Goal: Task Accomplishment & Management: Use online tool/utility

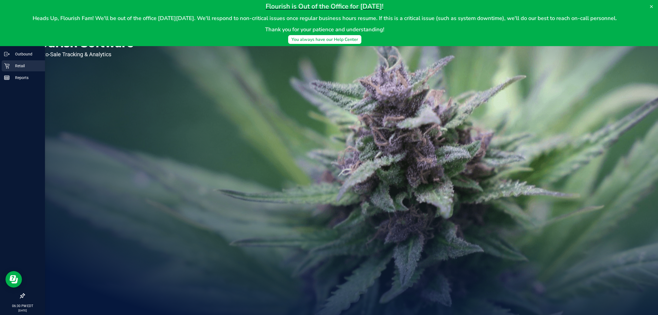
click at [3, 62] on div "Retail" at bounding box center [23, 65] width 43 height 11
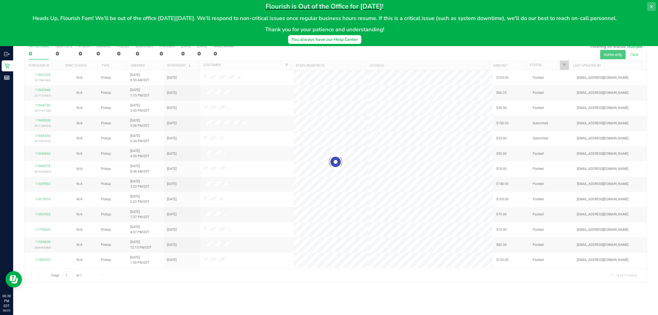
click at [649, 7] on icon at bounding box center [651, 6] width 4 height 4
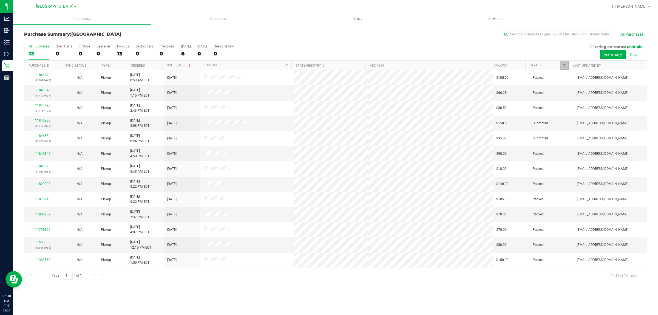
click at [565, 62] on link "Filter" at bounding box center [563, 65] width 9 height 9
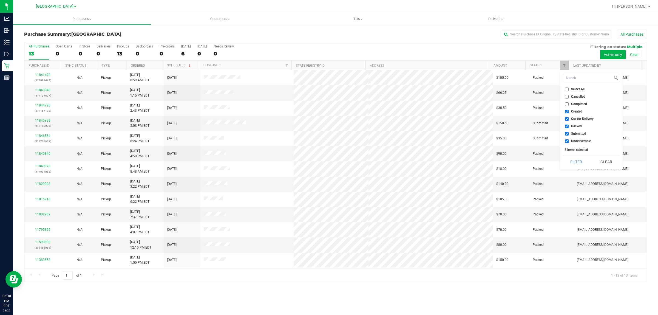
click at [572, 117] on span "Out for Delivery" at bounding box center [582, 118] width 22 height 3
click at [568, 117] on input "Out for Delivery" at bounding box center [567, 119] width 4 height 4
checkbox input "false"
click at [572, 125] on span "Packed" at bounding box center [576, 125] width 11 height 3
click at [568, 125] on input "Packed" at bounding box center [567, 126] width 4 height 4
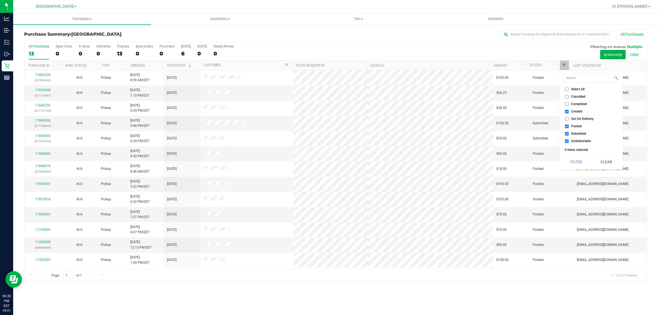
checkbox input "false"
click at [570, 137] on ul "Select All Cancelled Completed Created Out for Delivery Packed Submitted Undeli…" at bounding box center [590, 115] width 56 height 58
click at [569, 142] on label "Undeliverable" at bounding box center [578, 141] width 26 height 4
click at [568, 142] on input "Undeliverable" at bounding box center [567, 141] width 4 height 4
checkbox input "false"
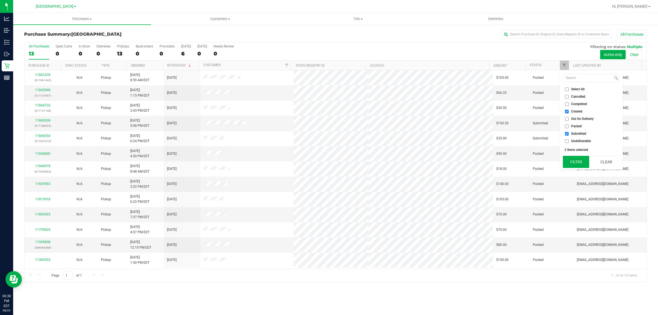
click at [573, 159] on button "Filter" at bounding box center [575, 162] width 26 height 12
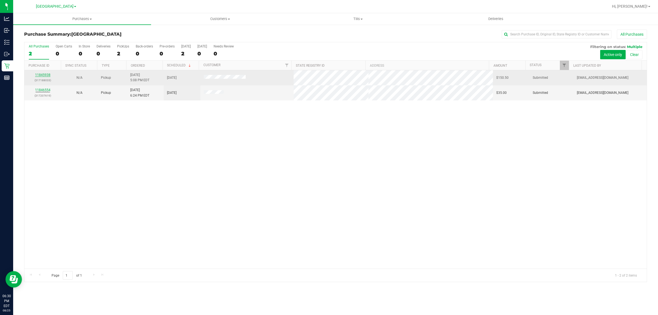
click at [45, 76] on link "11845938" at bounding box center [42, 75] width 15 height 4
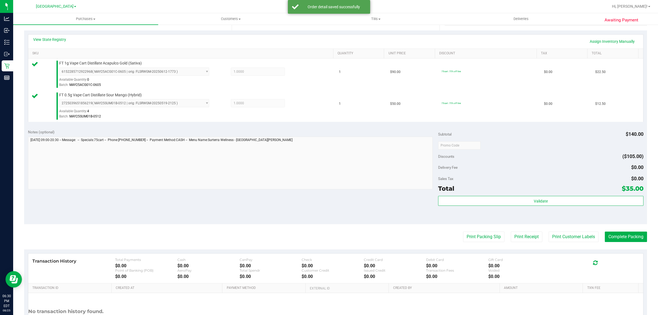
scroll to position [118, 0]
click at [501, 216] on div "Validate" at bounding box center [540, 207] width 205 height 25
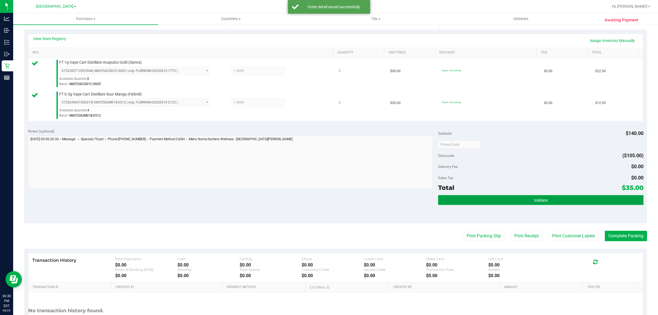
click at [504, 201] on button "Validate" at bounding box center [540, 200] width 205 height 10
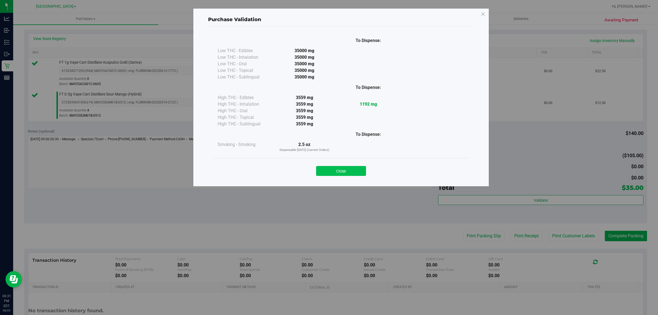
click at [340, 171] on button "Close" at bounding box center [341, 171] width 50 height 10
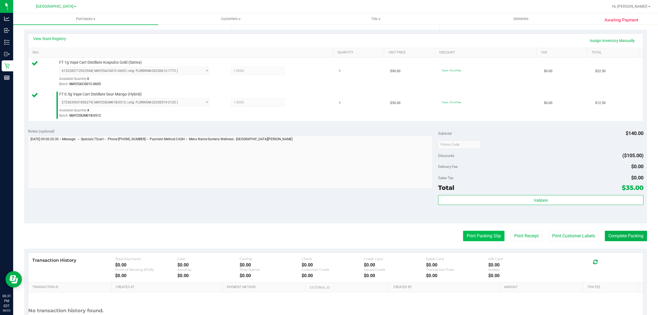
click at [475, 237] on button "Print Packing Slip" at bounding box center [483, 235] width 41 height 10
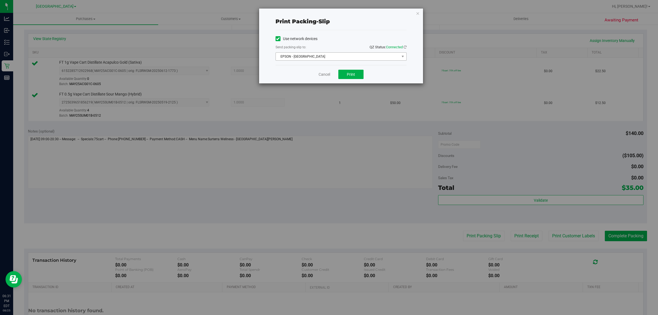
click at [340, 57] on span "EPSON - [GEOGRAPHIC_DATA]" at bounding box center [338, 57] width 124 height 8
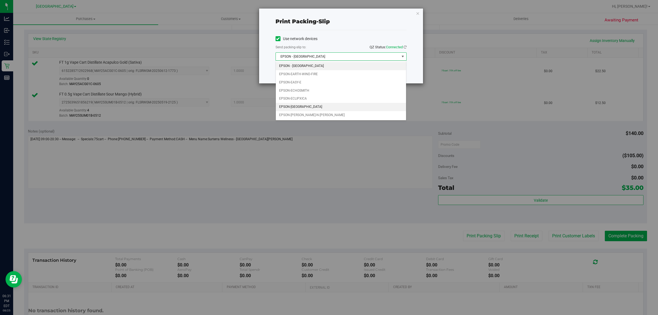
click at [298, 107] on li "EPSON-[GEOGRAPHIC_DATA]" at bounding box center [341, 107] width 130 height 8
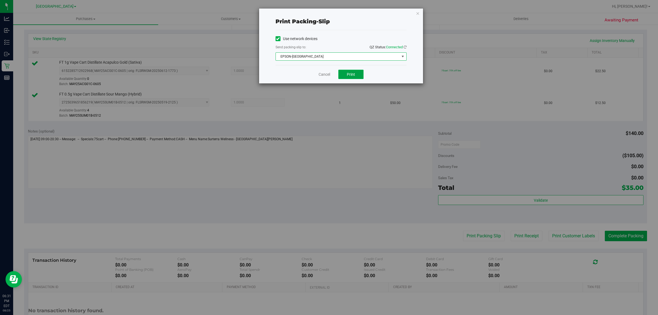
click at [358, 79] on button "Print" at bounding box center [350, 74] width 25 height 9
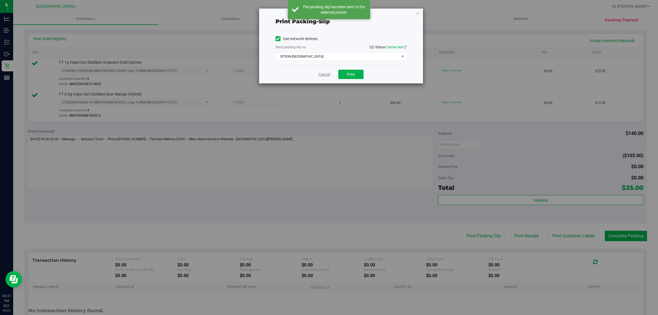
click at [326, 74] on link "Cancel" at bounding box center [324, 75] width 12 height 6
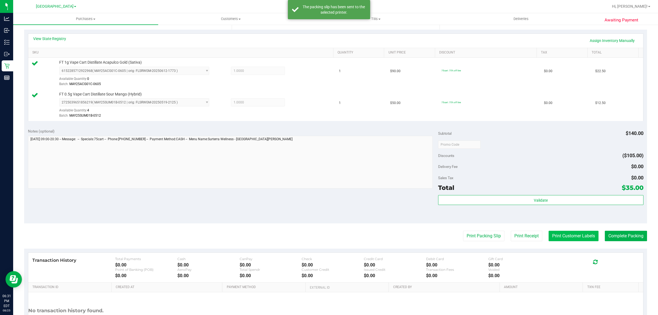
click at [571, 236] on button "Print Customer Labels" at bounding box center [573, 235] width 50 height 10
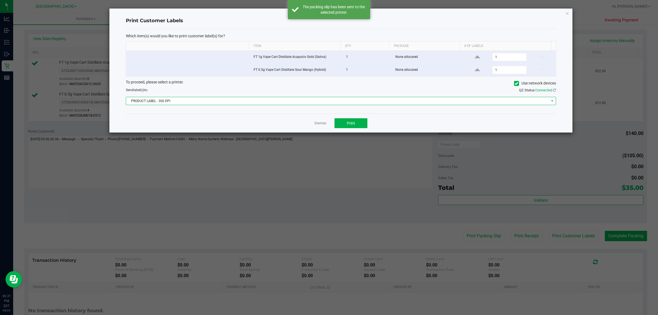
click at [313, 101] on span "PRODUCT LABEL - 300 DPI" at bounding box center [337, 101] width 422 height 8
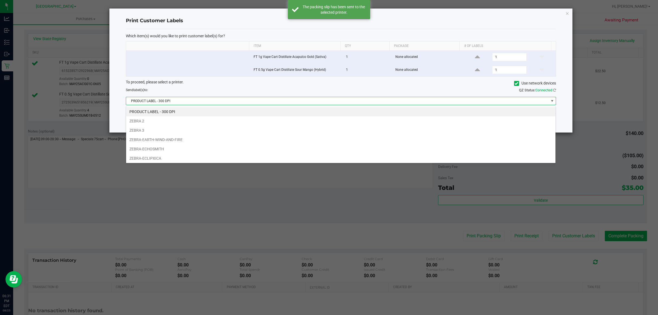
scroll to position [21, 0]
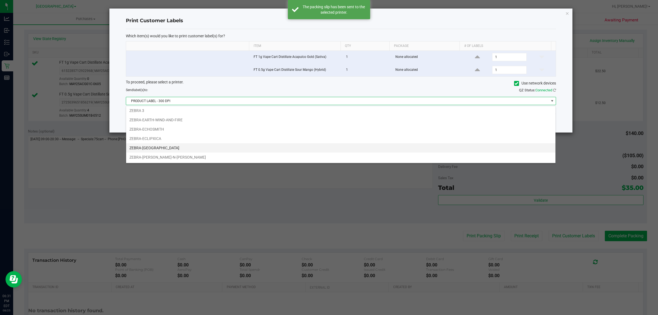
click at [171, 146] on li "ZEBRA-[GEOGRAPHIC_DATA]" at bounding box center [340, 147] width 429 height 9
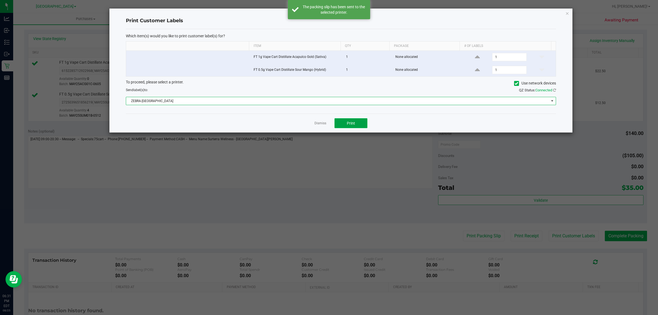
click at [335, 121] on button "Print" at bounding box center [350, 123] width 33 height 10
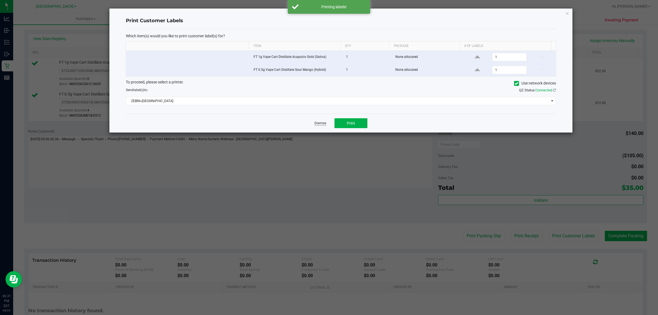
click at [317, 122] on link "Dismiss" at bounding box center [320, 123] width 12 height 5
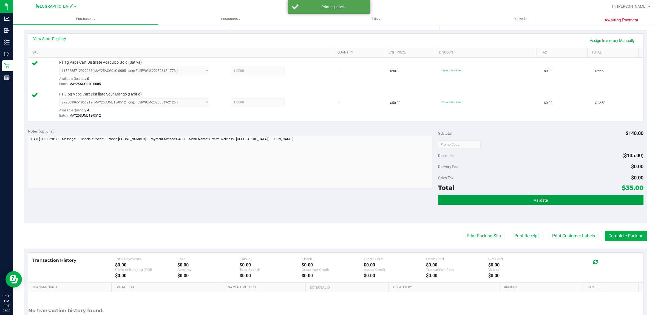
click at [496, 203] on button "Validate" at bounding box center [540, 200] width 205 height 10
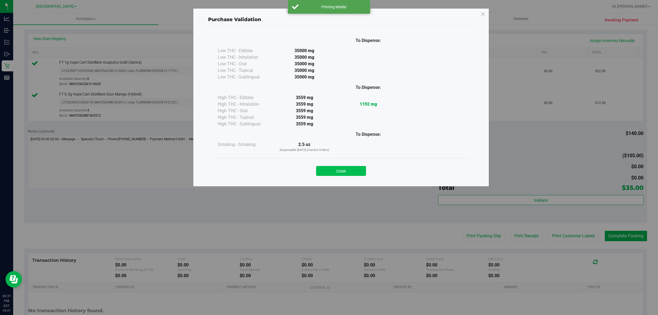
click at [346, 169] on button "Close" at bounding box center [341, 171] width 50 height 10
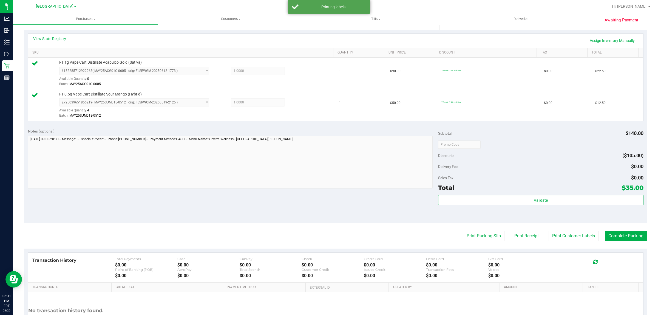
click at [619, 254] on div "Transaction History Total Payments $0.00 Cash $0.00 CanPay $0.00 Check $0.00 Cr…" at bounding box center [335, 267] width 614 height 30
click at [620, 236] on button "Complete Packing" at bounding box center [625, 235] width 42 height 10
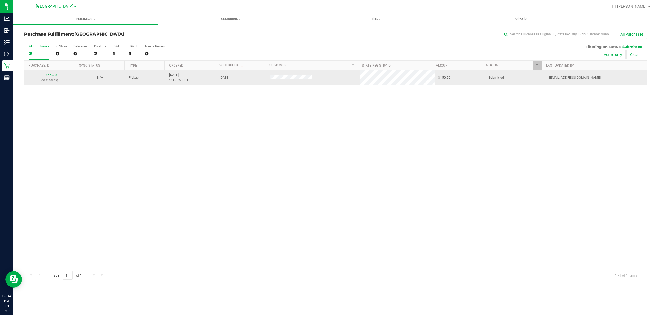
click at [54, 76] on link "11845938" at bounding box center [49, 75] width 15 height 4
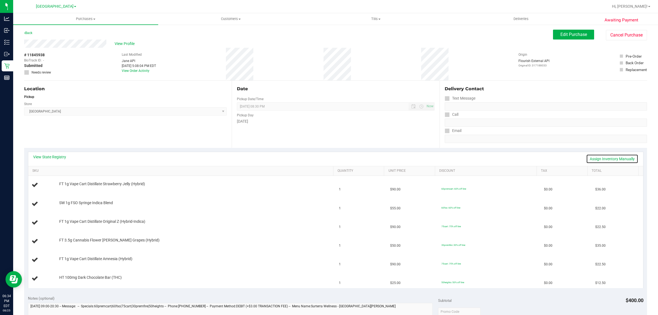
click at [586, 155] on link "Assign Inventory Manually" at bounding box center [612, 158] width 52 height 9
click at [617, 159] on link "Save & Exit" at bounding box center [625, 158] width 26 height 9
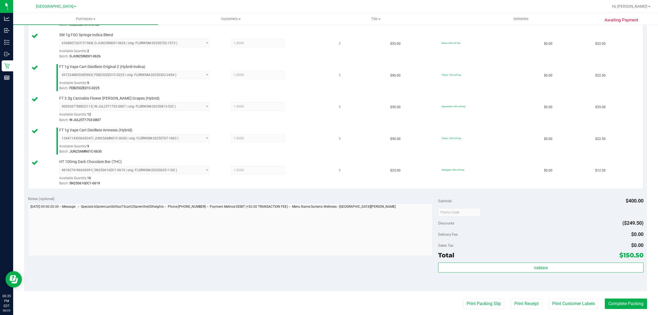
scroll to position [202, 0]
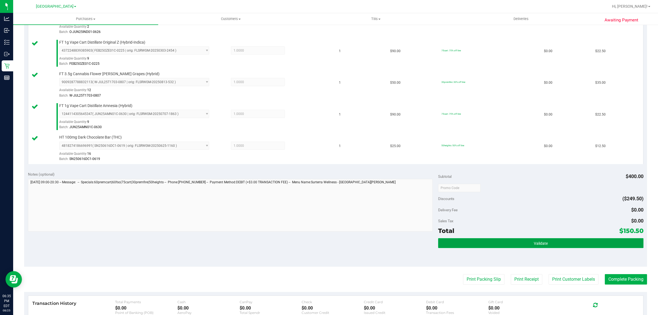
click at [552, 242] on button "Validate" at bounding box center [540, 243] width 205 height 10
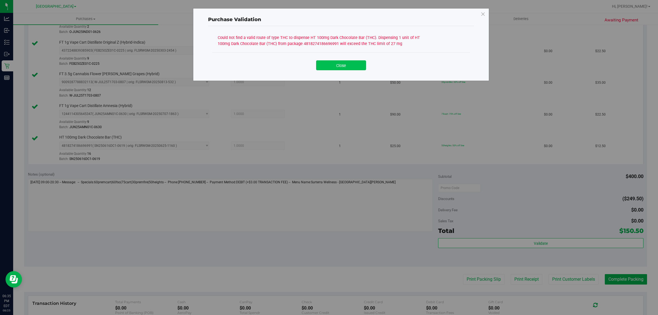
click at [330, 65] on button "Close" at bounding box center [341, 65] width 50 height 10
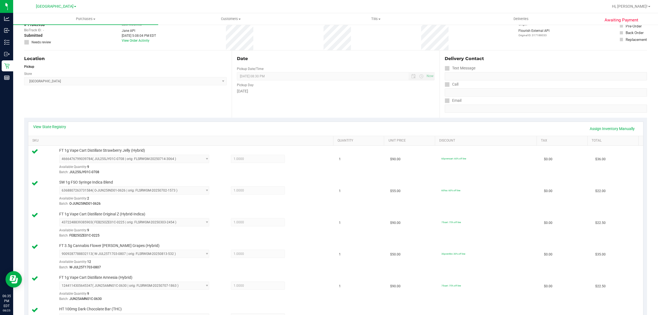
scroll to position [0, 0]
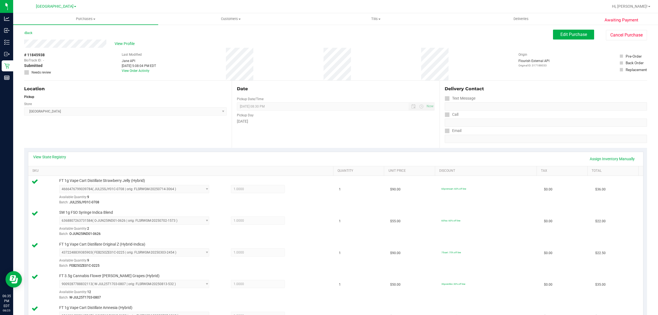
click at [67, 153] on div "View State Registry Assign Inventory Manually" at bounding box center [335, 159] width 614 height 14
click at [61, 155] on link "View State Registry" at bounding box center [49, 156] width 33 height 5
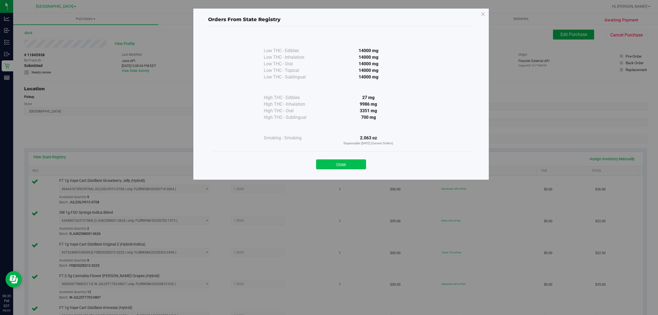
click at [343, 163] on button "Close" at bounding box center [341, 164] width 50 height 10
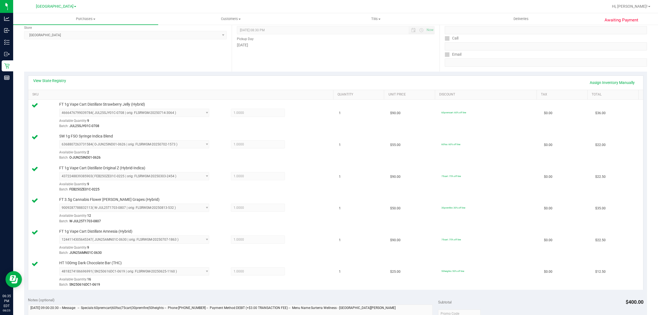
scroll to position [103, 0]
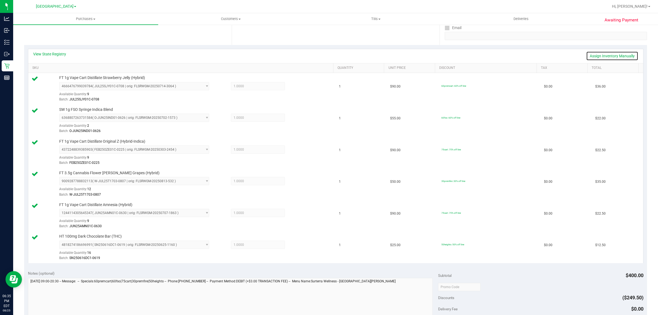
click at [608, 56] on link "Assign Inventory Manually" at bounding box center [612, 55] width 52 height 9
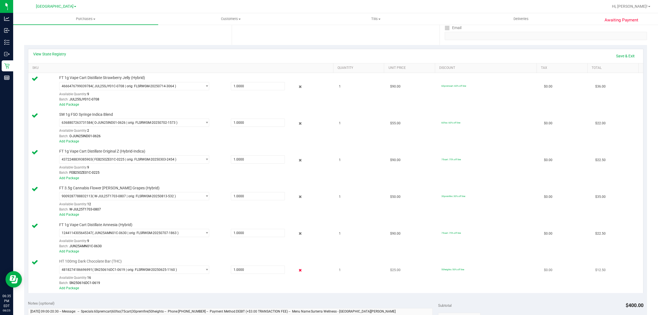
click at [297, 272] on icon at bounding box center [300, 270] width 6 height 6
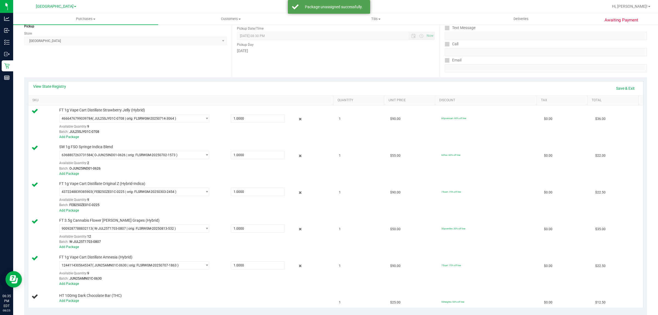
scroll to position [0, 0]
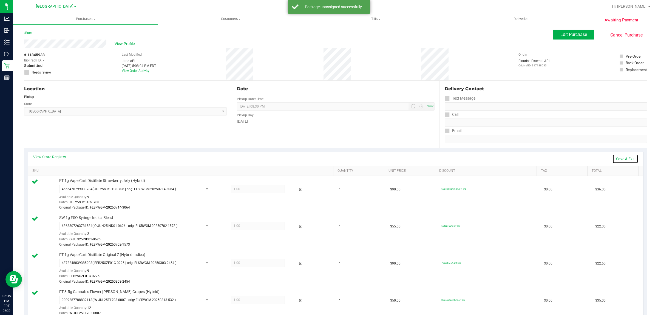
click at [613, 158] on link "Save & Exit" at bounding box center [625, 158] width 26 height 9
click at [564, 34] on span "Edit Purchase" at bounding box center [573, 34] width 27 height 5
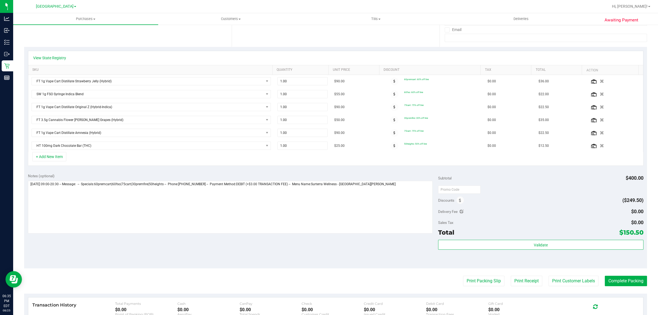
scroll to position [171, 0]
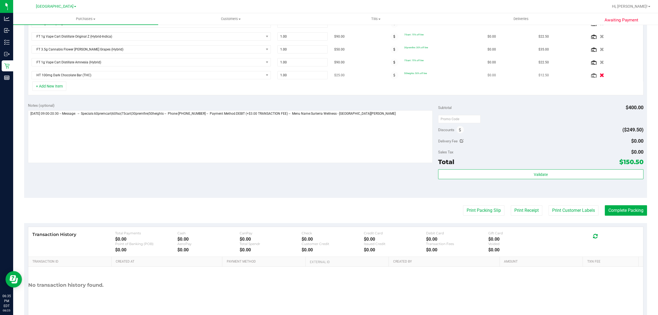
click at [597, 77] on button "button" at bounding box center [601, 75] width 9 height 6
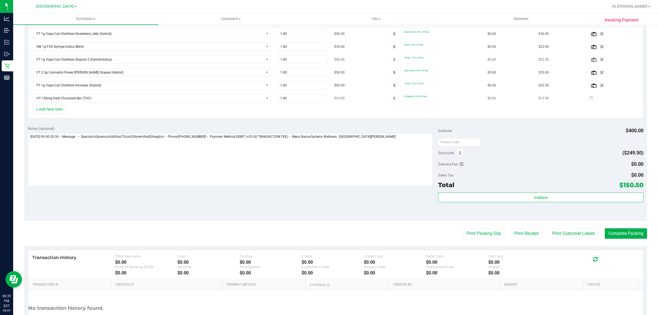
scroll to position [0, 0]
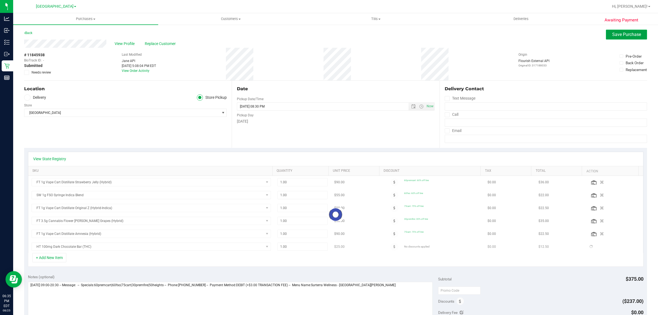
click at [619, 37] on button "Save Purchase" at bounding box center [625, 35] width 41 height 10
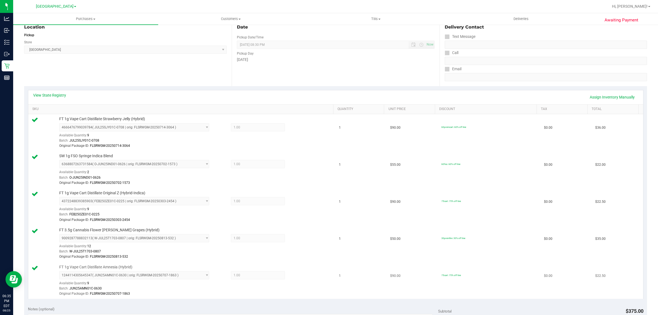
scroll to position [171, 0]
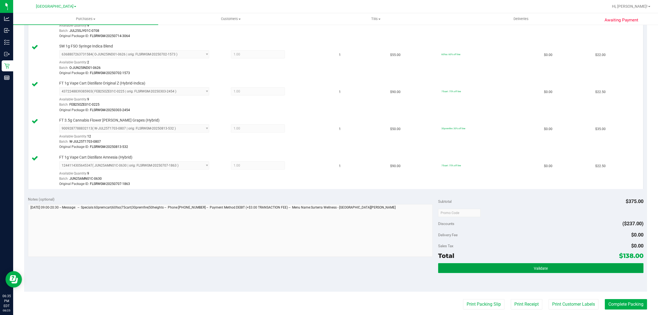
click at [527, 270] on button "Validate" at bounding box center [540, 268] width 205 height 10
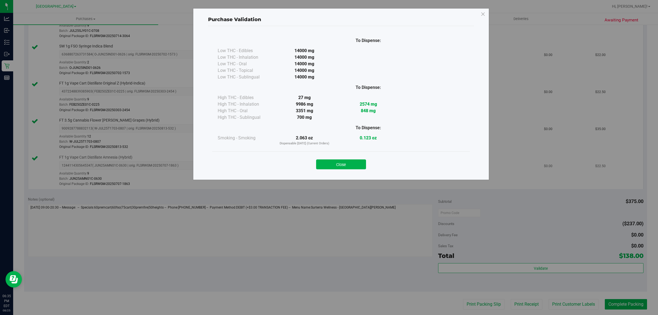
drag, startPoint x: 356, startPoint y: 168, endPoint x: 367, endPoint y: 171, distance: 11.6
click at [356, 168] on button "Close" at bounding box center [341, 164] width 50 height 10
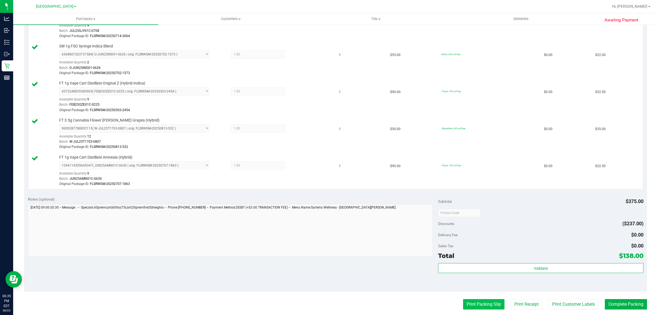
click at [468, 305] on button "Print Packing Slip" at bounding box center [483, 304] width 41 height 10
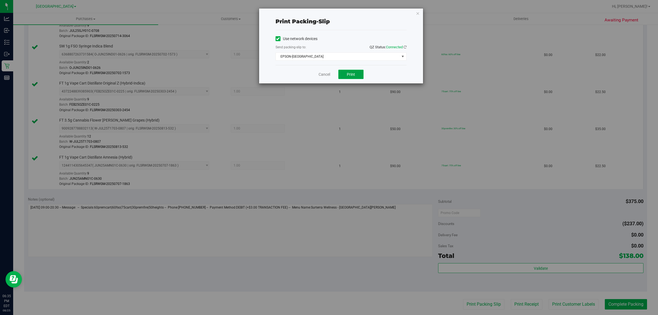
click at [350, 75] on span "Print" at bounding box center [351, 74] width 8 height 4
click at [327, 77] on link "Cancel" at bounding box center [324, 75] width 12 height 6
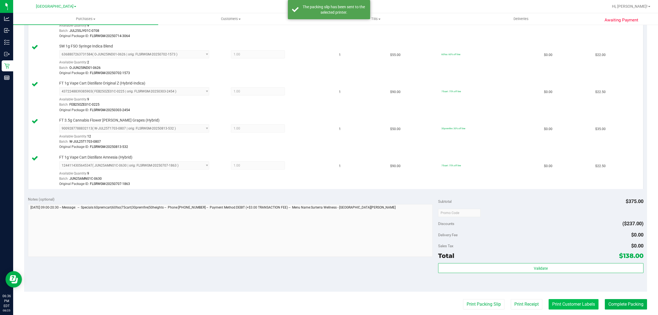
click at [568, 302] on button "Print Customer Labels" at bounding box center [573, 304] width 50 height 10
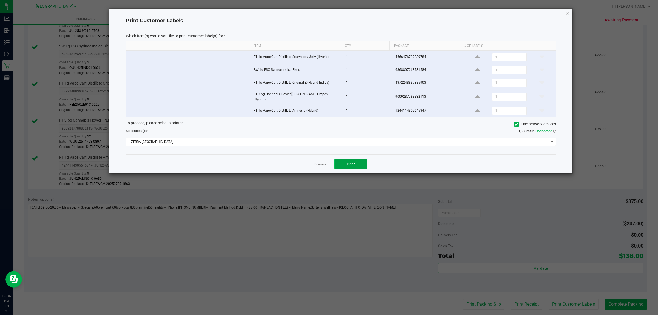
click at [350, 164] on span "Print" at bounding box center [351, 164] width 8 height 4
click at [318, 162] on link "Dismiss" at bounding box center [320, 164] width 12 height 5
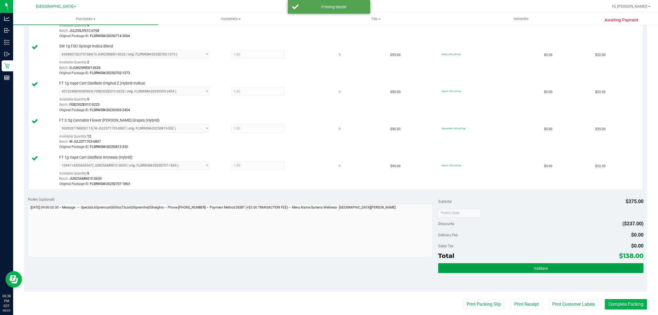
click at [483, 267] on button "Validate" at bounding box center [540, 268] width 205 height 10
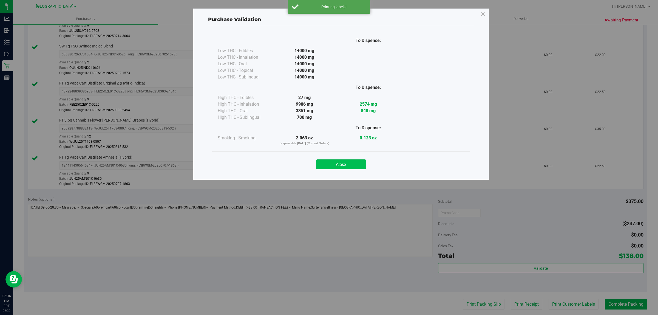
click at [345, 162] on button "Close" at bounding box center [341, 164] width 50 height 10
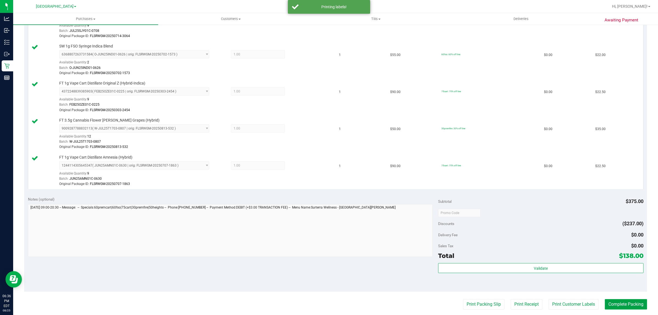
click at [625, 304] on button "Complete Packing" at bounding box center [625, 304] width 42 height 10
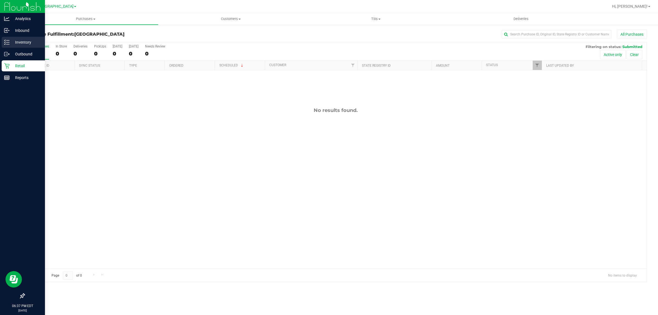
click at [16, 47] on div "Inventory" at bounding box center [23, 42] width 43 height 11
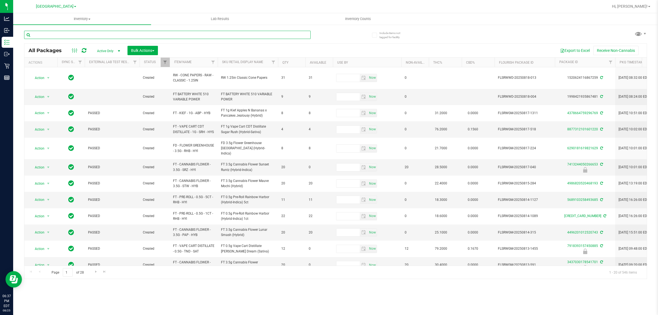
click at [46, 35] on input "text" at bounding box center [167, 35] width 286 height 8
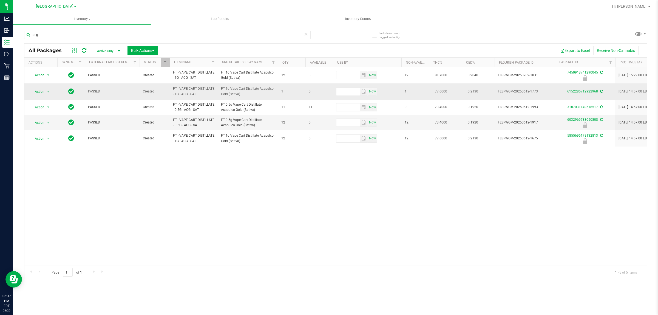
click at [180, 96] on span "FT - VAPE CART DISTILLATE - 1G - ACG - SAT" at bounding box center [193, 91] width 41 height 10
copy tr "FT - VAPE CART DISTILLATE - 1G - ACG - SAT"
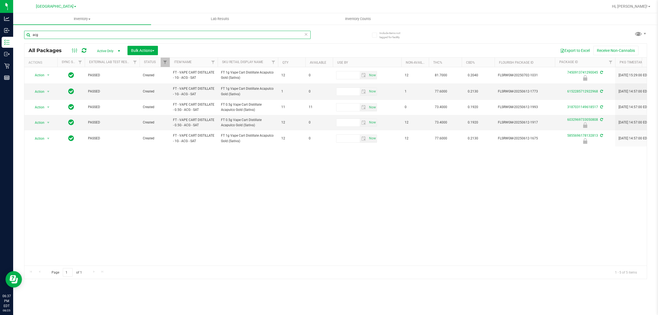
click at [51, 35] on input "acg" at bounding box center [167, 35] width 286 height 8
paste input "FT - VAPE CART DISTILLATE - 1G - ACG - SAT"
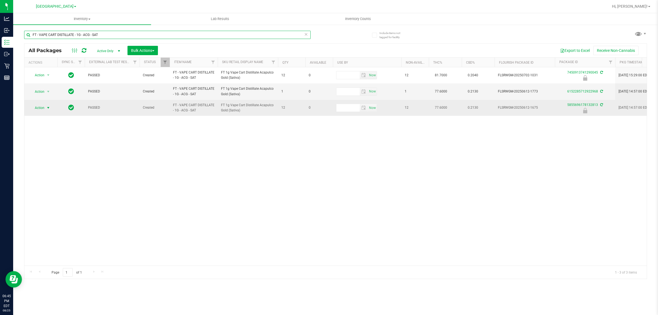
type input "FT - VAPE CART DISTILLATE - 1G - ACG - SAT"
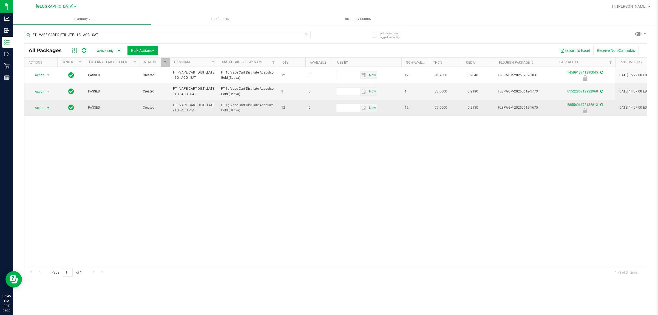
click at [45, 110] on span "select" at bounding box center [48, 108] width 7 height 8
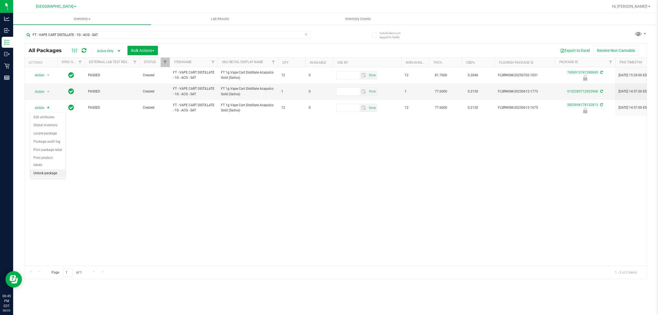
click at [47, 172] on div "Action Edit attributes Global inventory Locate package Package audit log Print …" at bounding box center [48, 145] width 36 height 67
click at [48, 169] on li "Unlock package" at bounding box center [47, 173] width 35 height 8
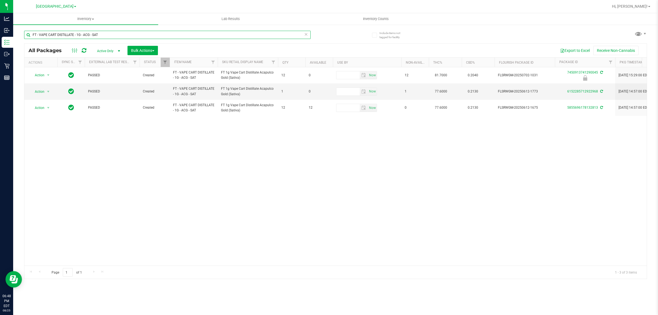
drag, startPoint x: 122, startPoint y: 34, endPoint x: 0, endPoint y: -5, distance: 128.5
click at [0, 0] on html "Analytics Inbound Inventory Outbound Retail Reports 06:48 PM EDT [DATE] 08/[GEO…" at bounding box center [329, 157] width 658 height 315
type input "gsc"
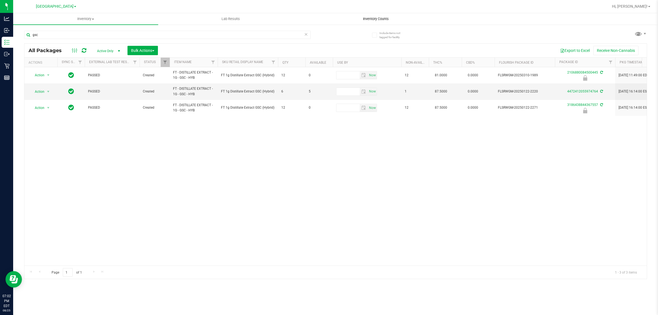
click at [368, 19] on span "Inventory Counts" at bounding box center [375, 18] width 41 height 5
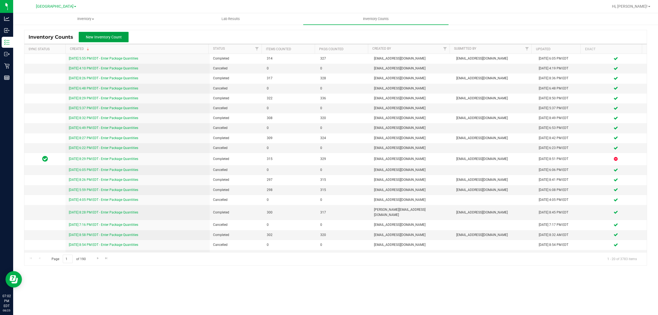
click at [96, 36] on span "New Inventory Count" at bounding box center [104, 37] width 36 height 4
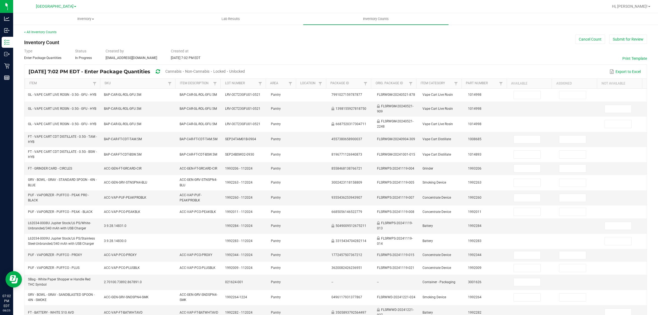
click at [181, 71] on span "Cannabis" at bounding box center [173, 71] width 16 height 4
click at [245, 70] on span "Unlocked" at bounding box center [237, 71] width 16 height 4
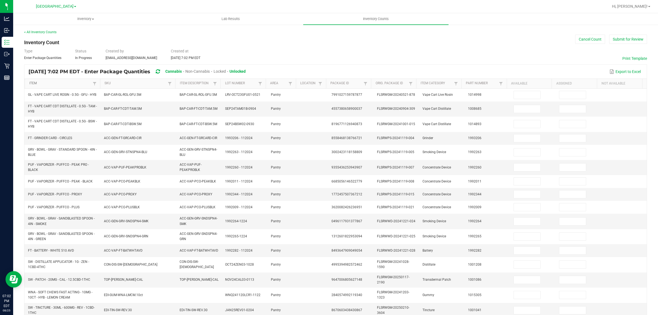
click at [48, 85] on link "Item" at bounding box center [60, 83] width 62 height 4
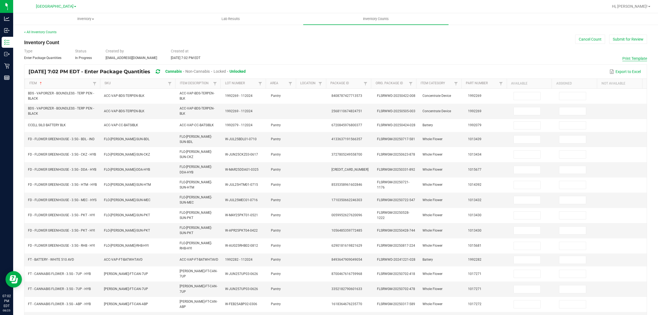
click at [624, 59] on button "Print Template" at bounding box center [634, 58] width 25 height 5
click at [575, 39] on button "Cancel Count" at bounding box center [590, 39] width 30 height 9
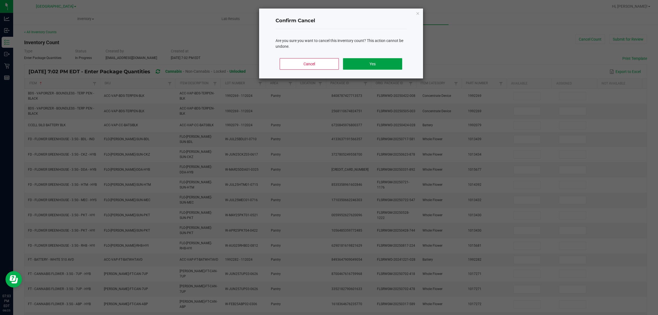
click at [390, 67] on button "Yes" at bounding box center [372, 64] width 59 height 12
